Goal: Navigation & Orientation: Find specific page/section

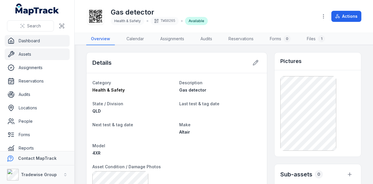
click at [38, 41] on link "Dashboard" at bounding box center [37, 41] width 65 height 12
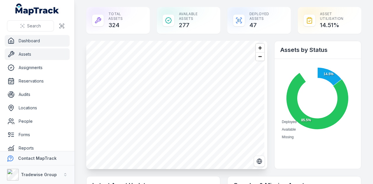
click at [32, 53] on link "Assets" at bounding box center [37, 54] width 65 height 12
